Goal: Task Accomplishment & Management: Use online tool/utility

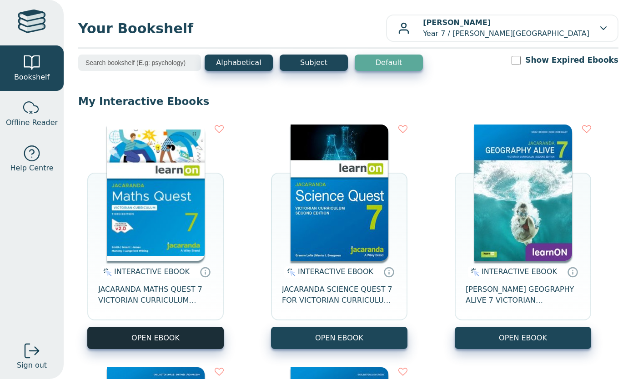
click at [171, 335] on button "OPEN EBOOK" at bounding box center [155, 338] width 136 height 22
click at [133, 340] on button "OPEN EBOOK" at bounding box center [155, 338] width 136 height 22
